Goal: Task Accomplishment & Management: Manage account settings

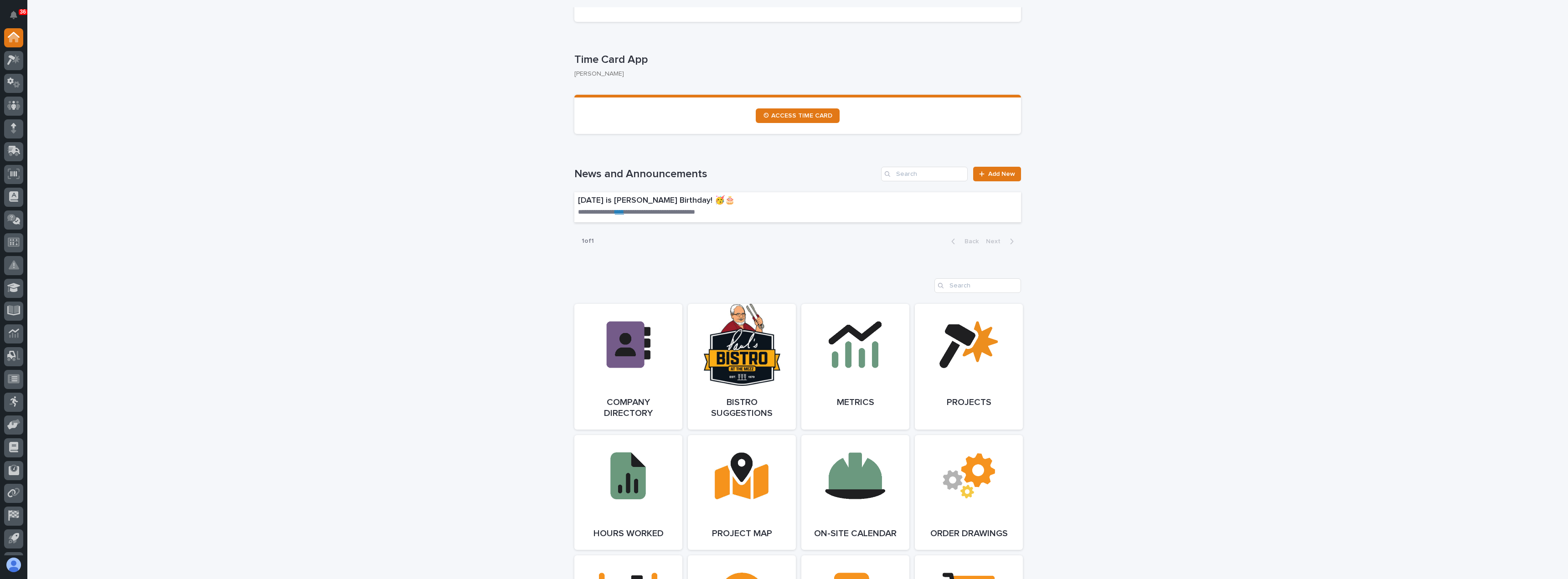
scroll to position [501, 0]
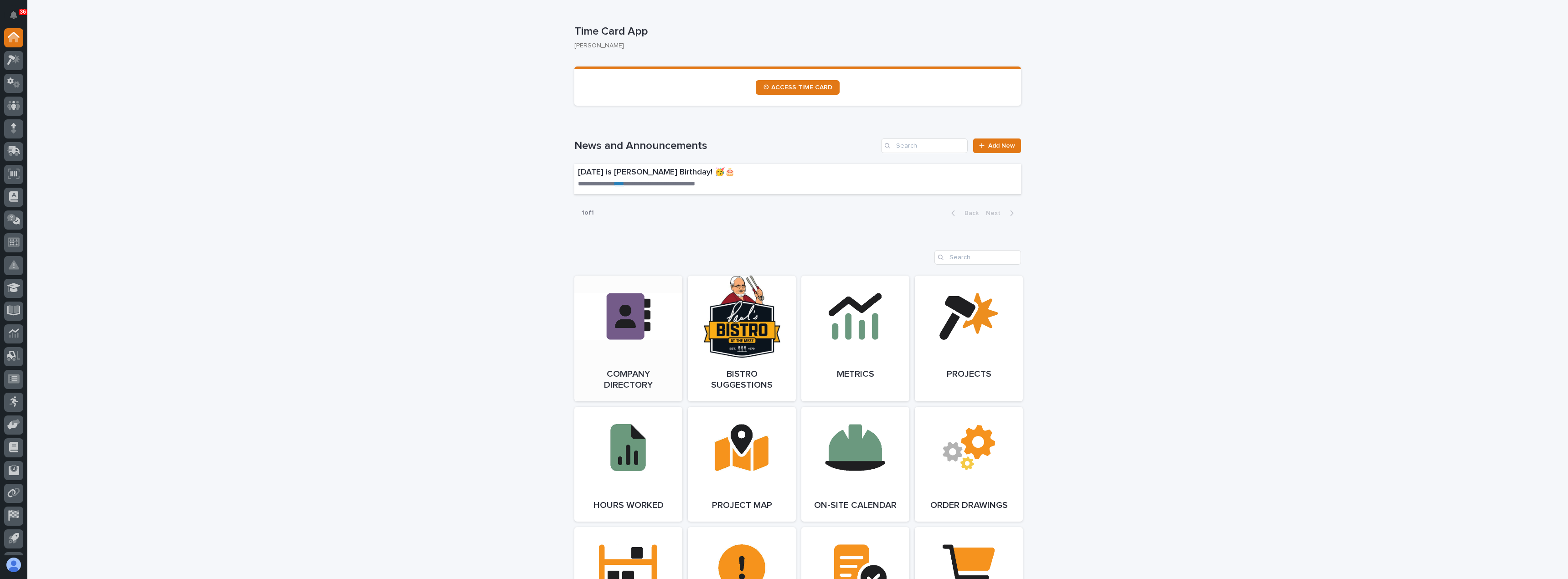
click at [653, 369] on link "Open Link" at bounding box center [628, 338] width 108 height 126
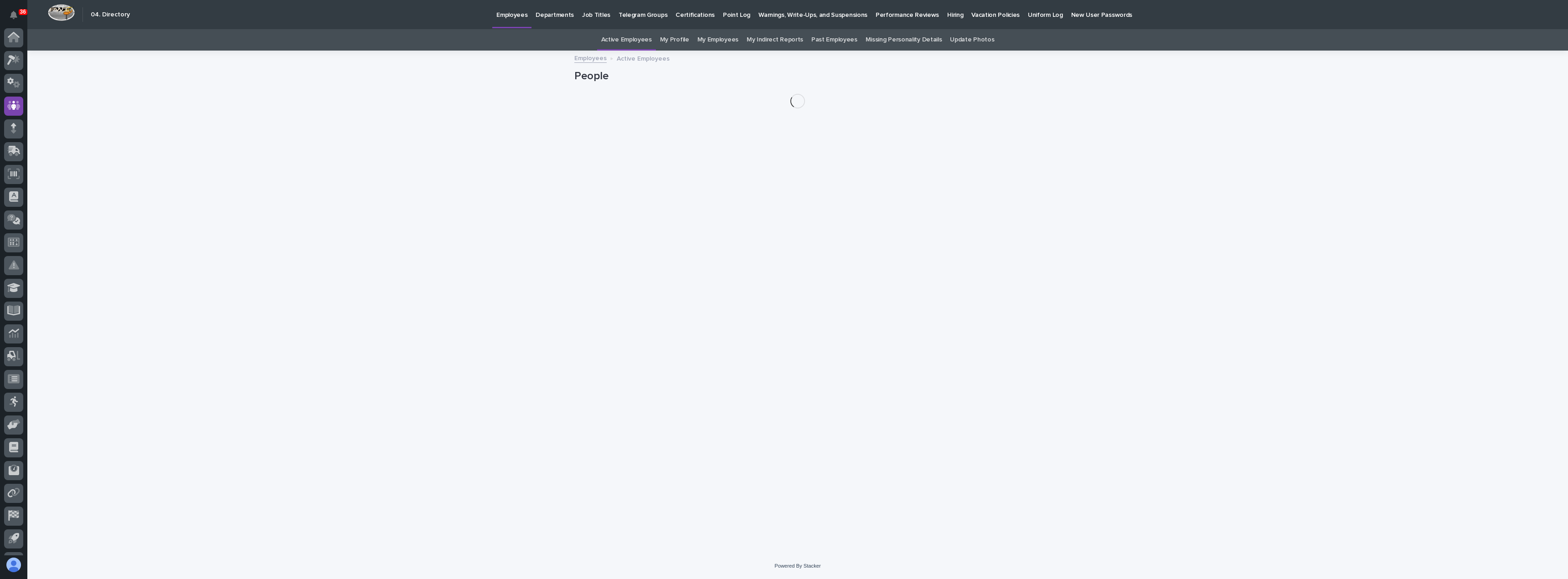
scroll to position [43, 0]
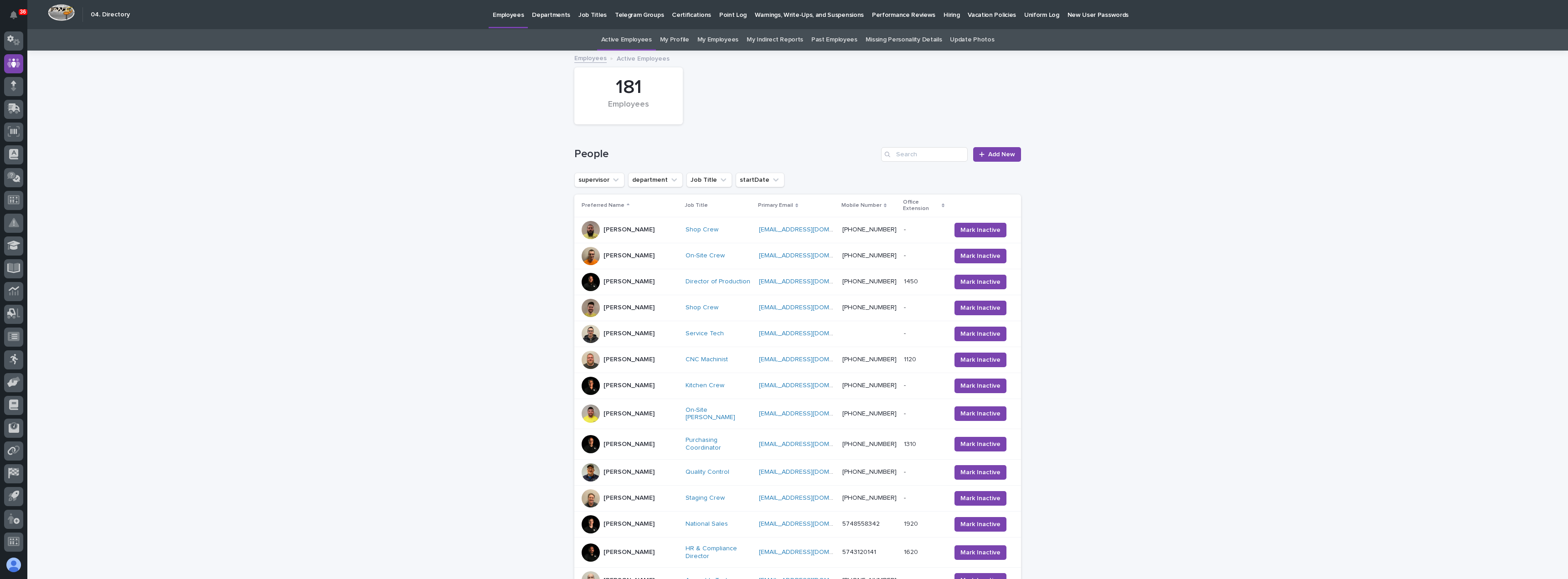
click at [683, 40] on link "My Profile" at bounding box center [674, 40] width 29 height 21
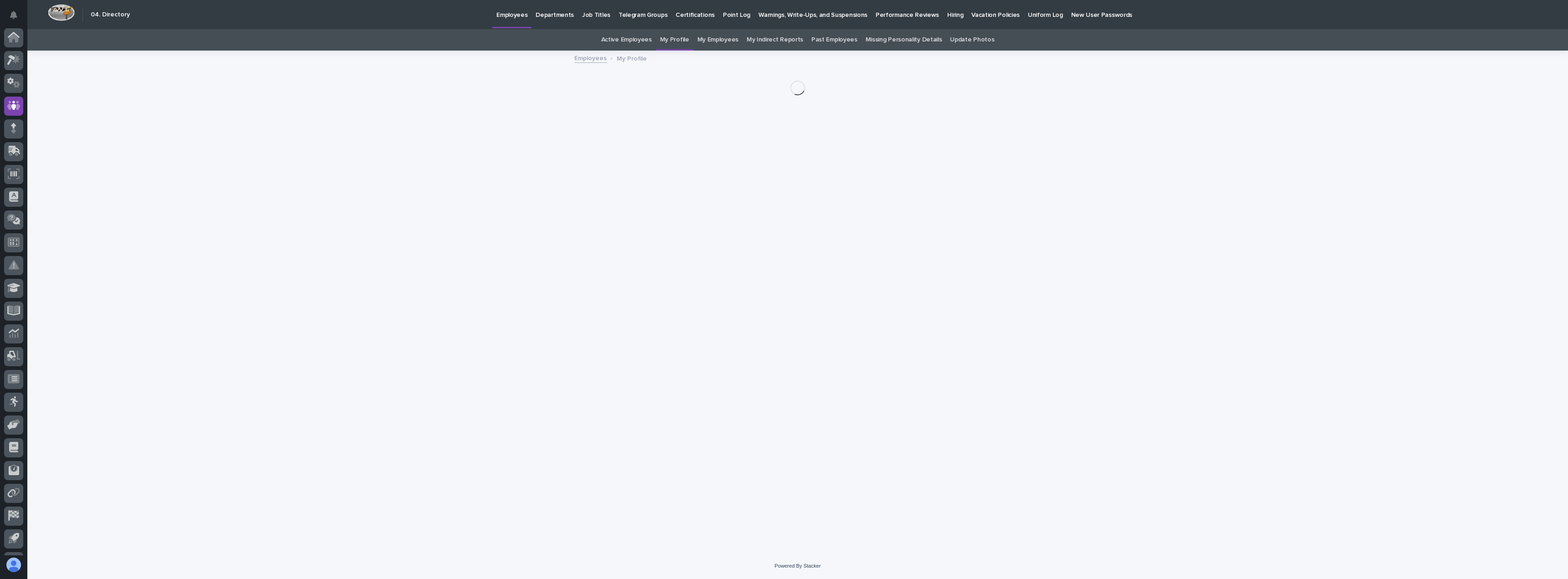
scroll to position [43, 0]
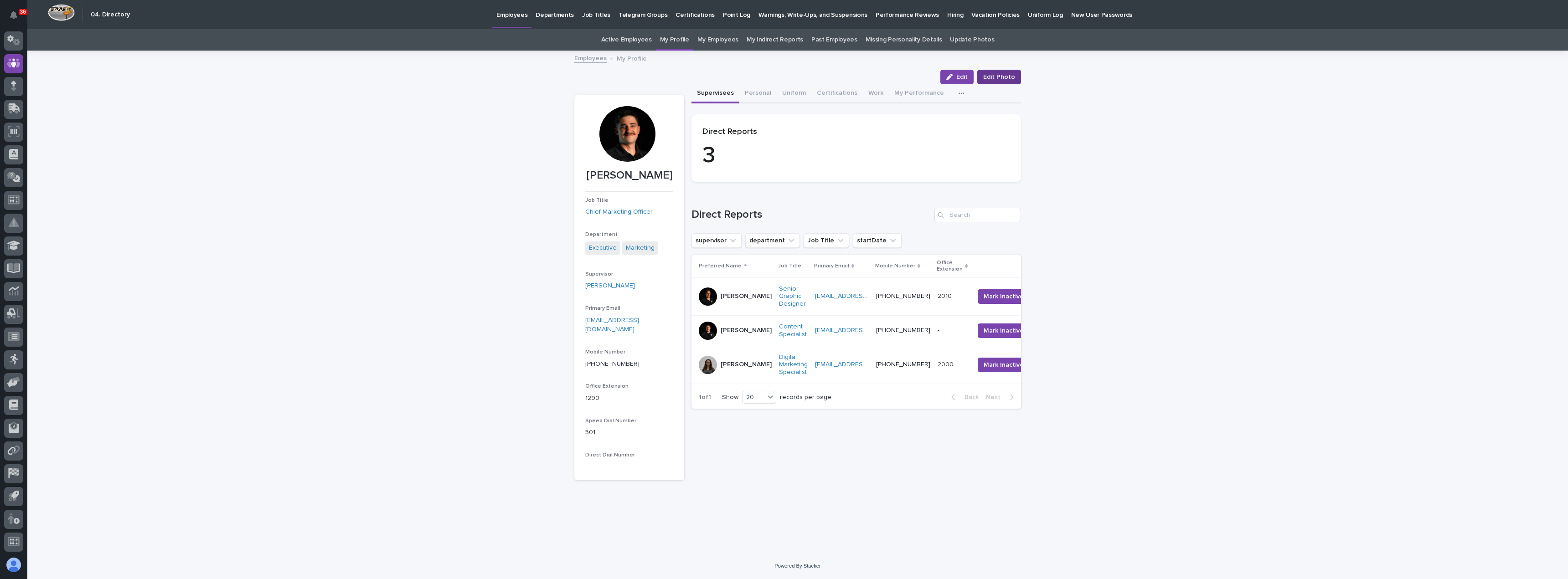
click at [1008, 77] on span "Edit Photo" at bounding box center [999, 77] width 32 height 9
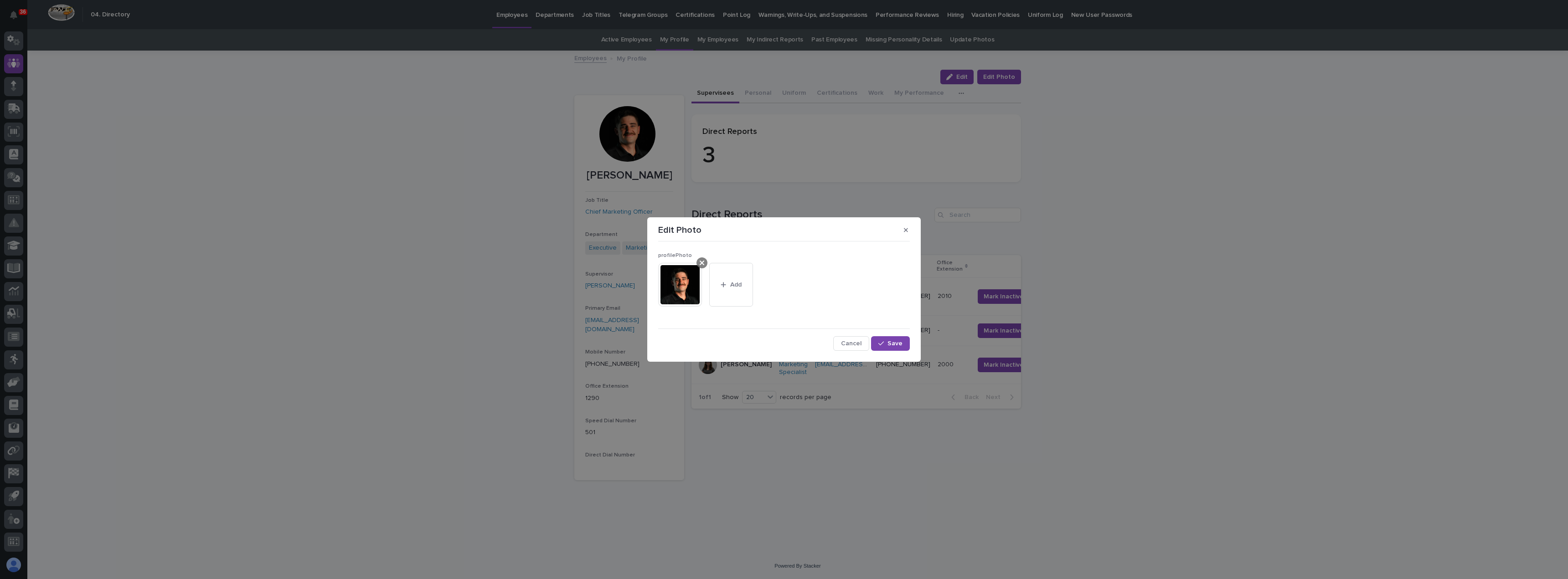
click at [701, 262] on icon at bounding box center [701, 262] width 4 height 4
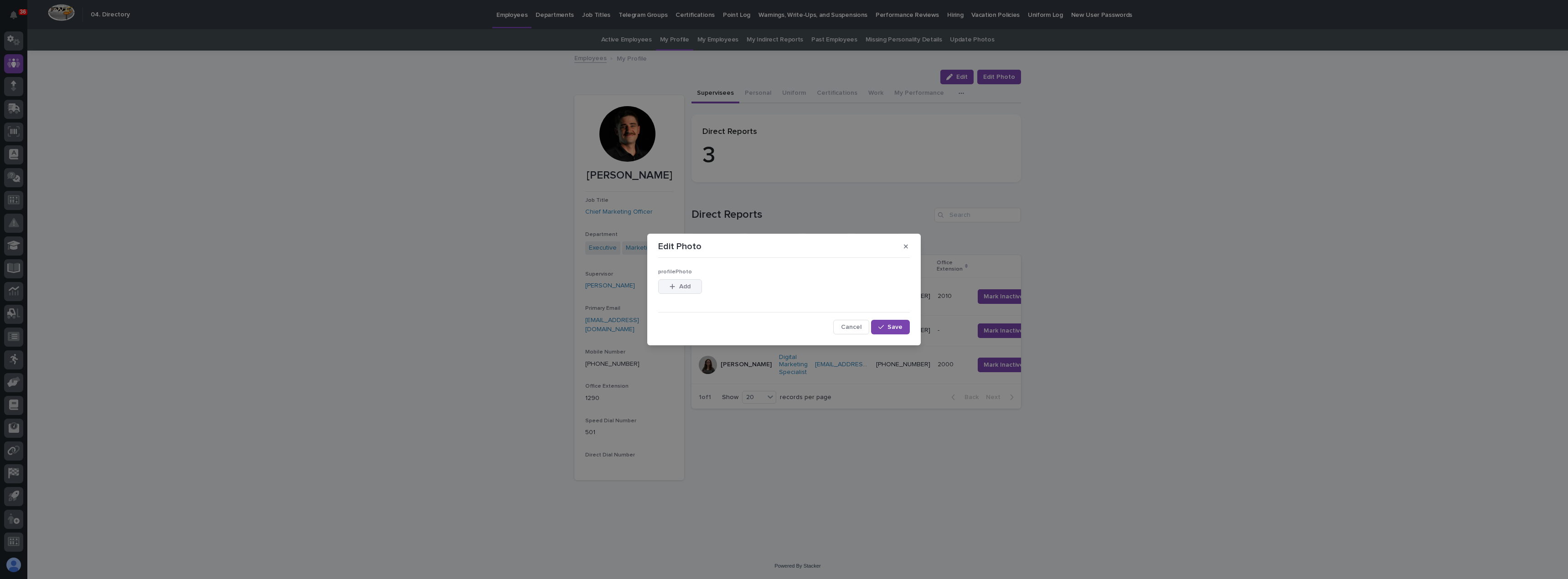
click at [682, 284] on span "Add" at bounding box center [685, 286] width 12 height 6
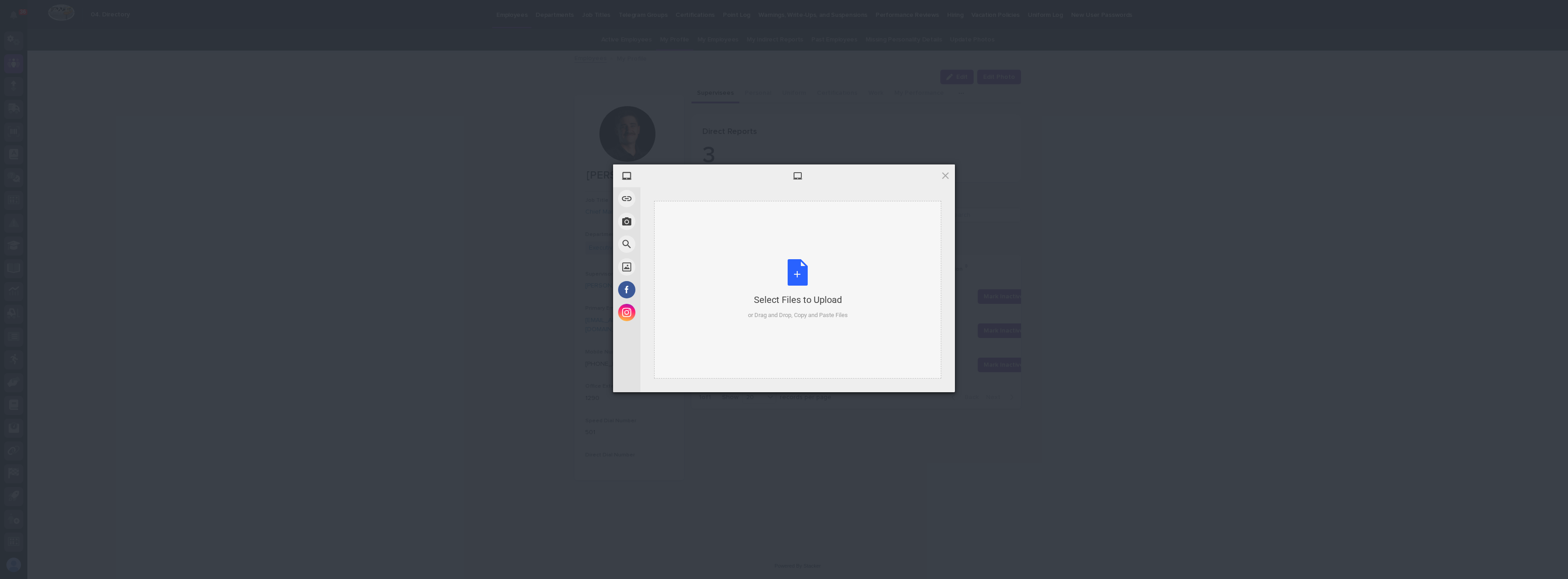
click at [695, 275] on div "Select Files to Upload or Drag and Drop, Copy and Paste Files" at bounding box center [798, 290] width 287 height 178
click at [921, 380] on span "Upload 1" at bounding box center [927, 380] width 18 height 7
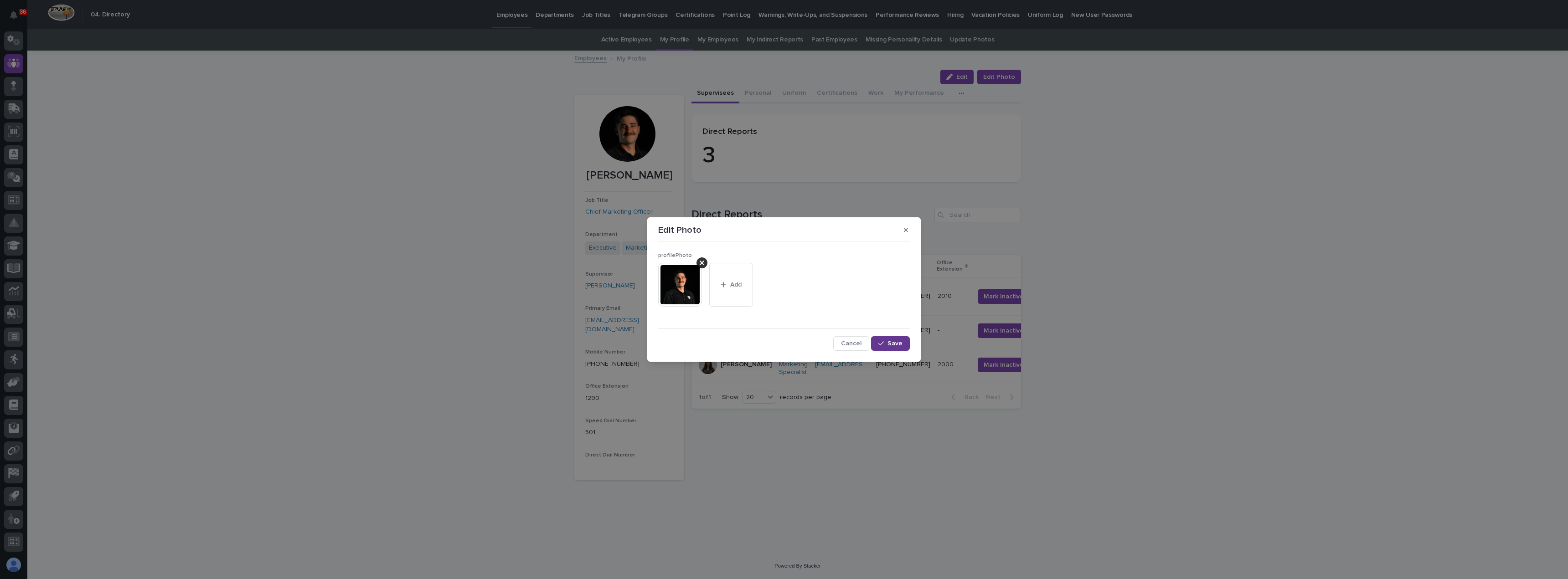
click at [892, 344] on span "Save" at bounding box center [895, 343] width 15 height 6
